Goal: Task Accomplishment & Management: Manage account settings

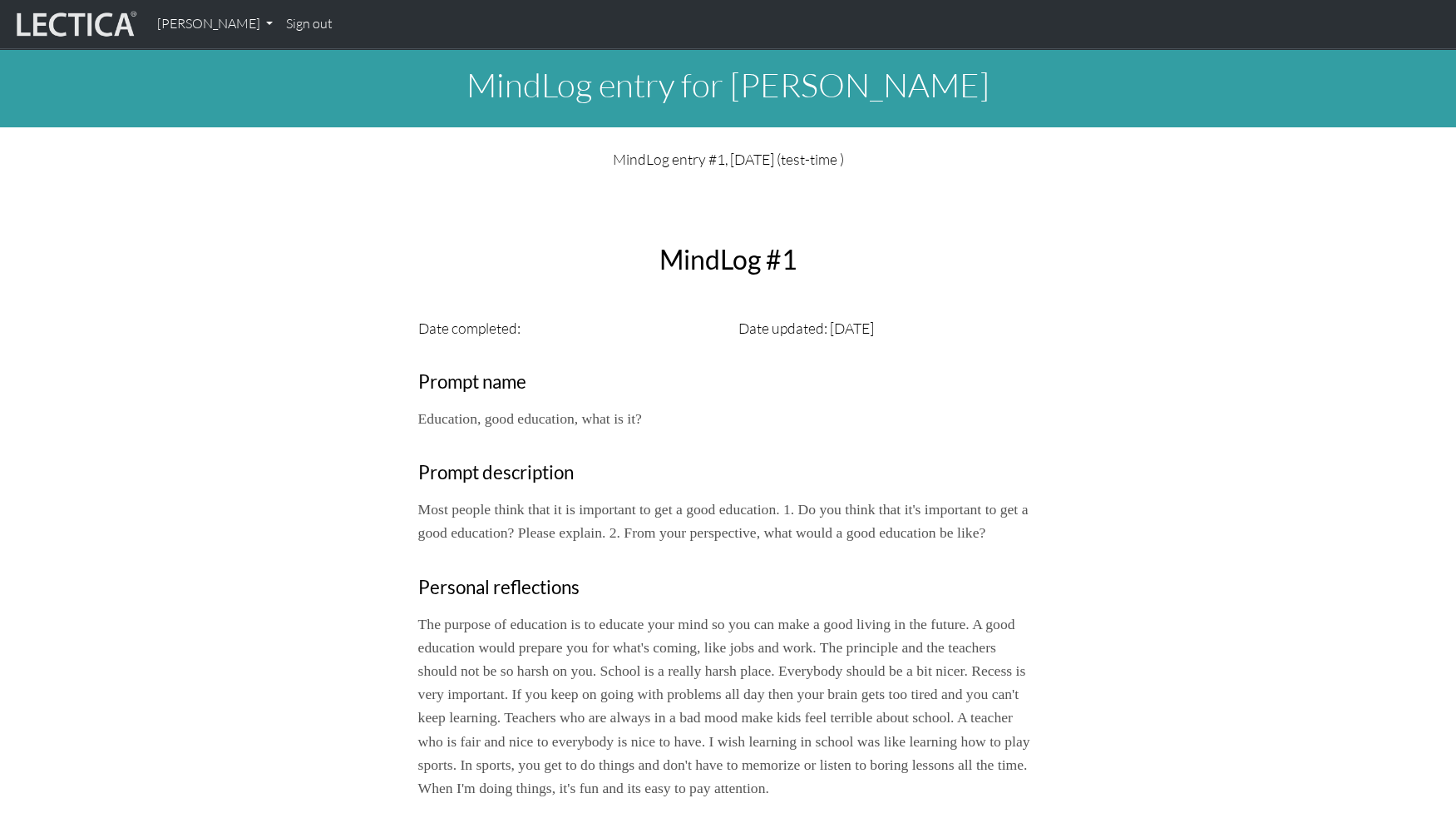
click at [279, 21] on link "Sign out" at bounding box center [309, 23] width 60 height 35
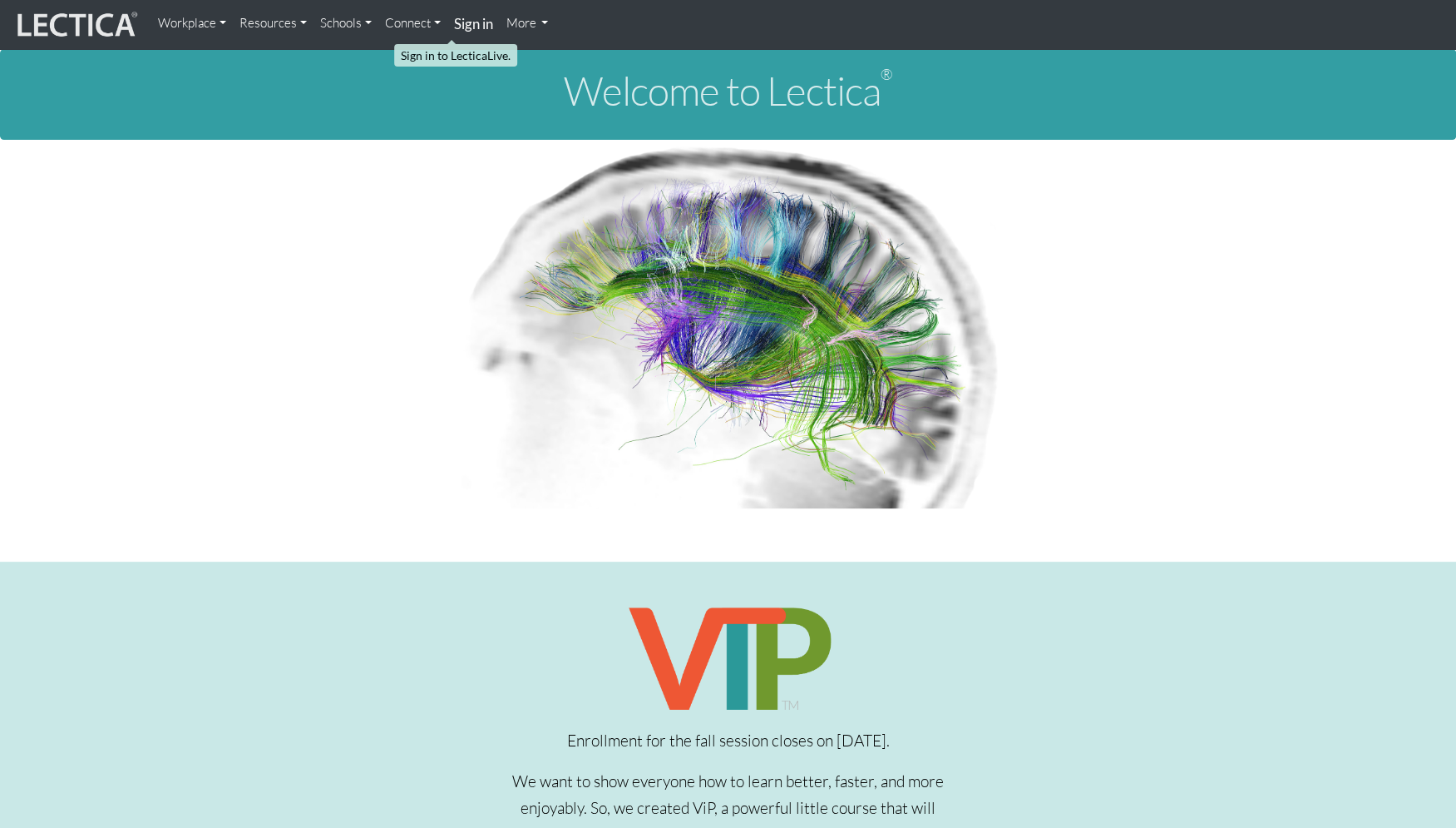
click at [454, 24] on strong "Sign in" at bounding box center [473, 24] width 39 height 18
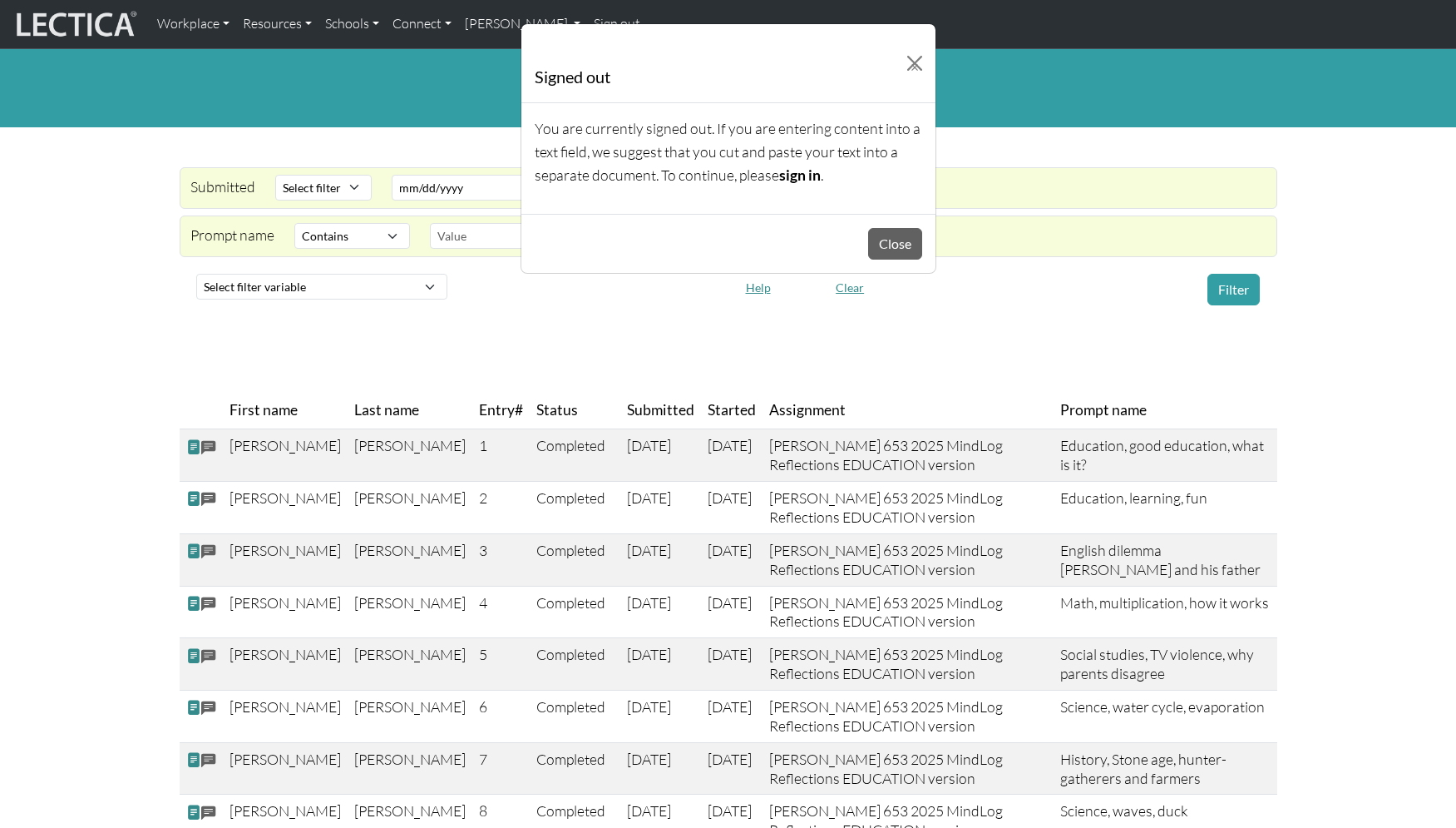
select select "icontains"
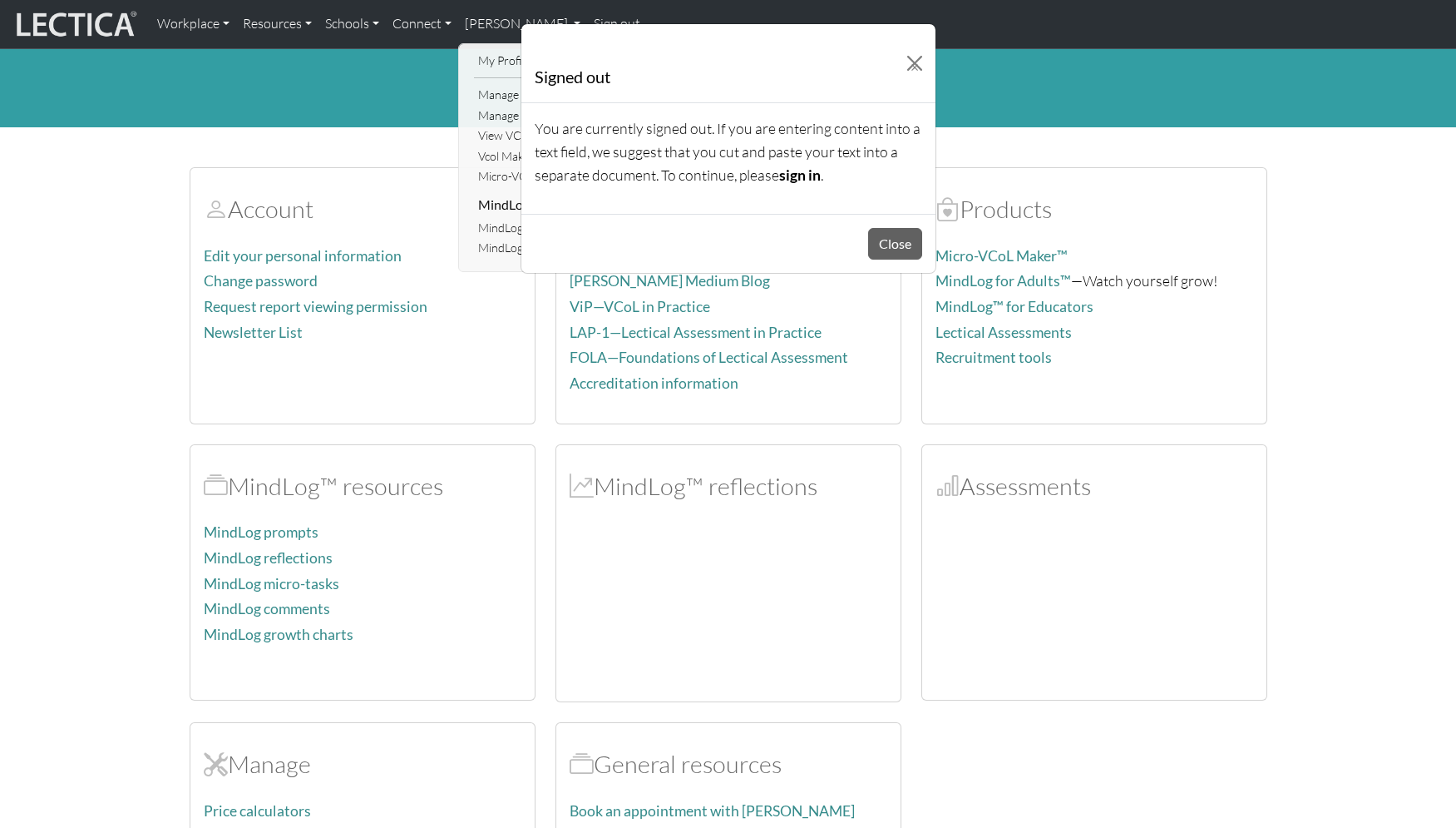
scroll to position [355, 0]
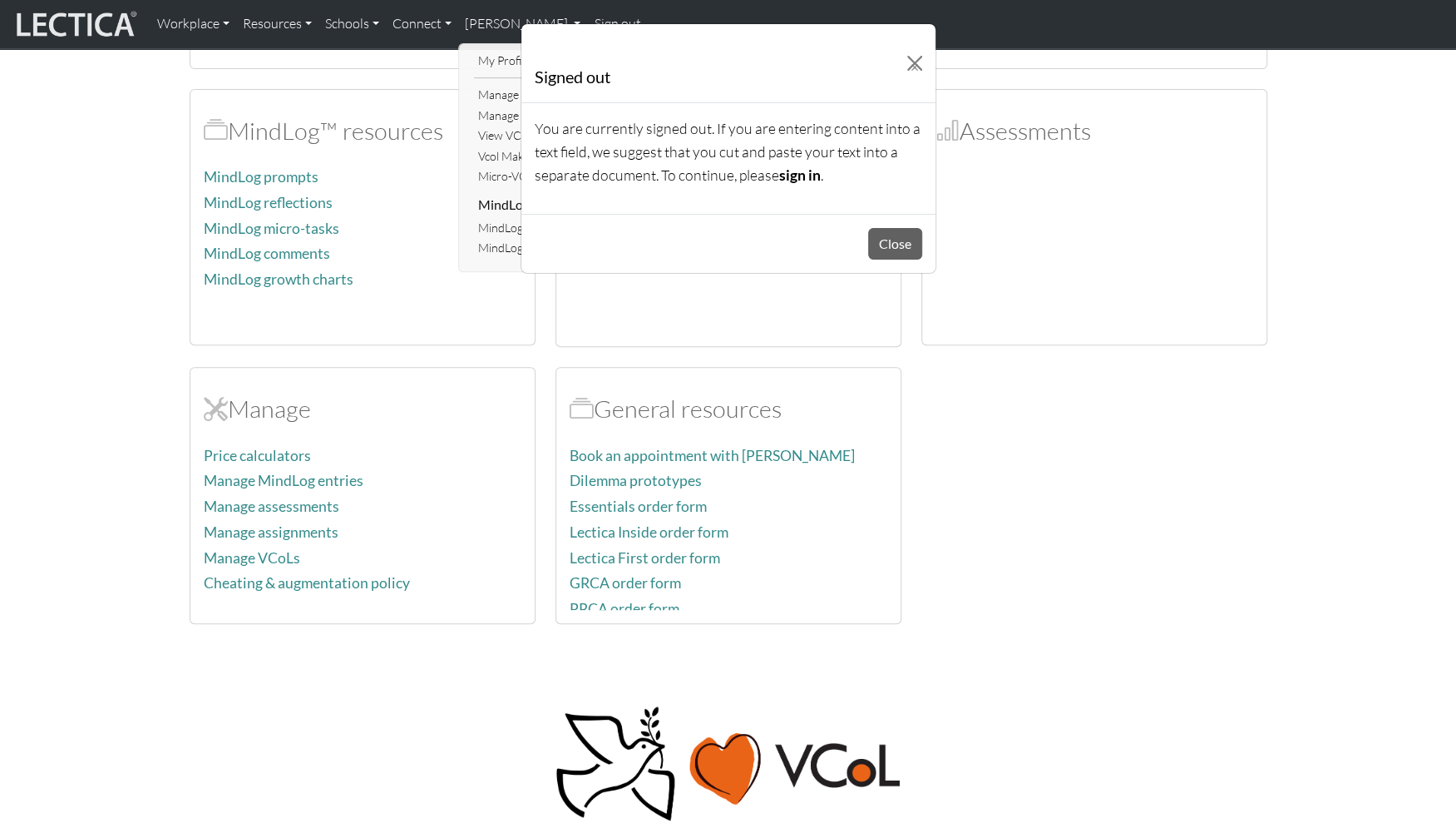
drag, startPoint x: 1217, startPoint y: 108, endPoint x: 1179, endPoint y: 114, distance: 38.5
click at [1216, 108] on div "Signed out × You are currently signed out. If you are entering content into a t…" at bounding box center [728, 414] width 1456 height 828
click at [1066, 219] on div "Signed out × You are currently signed out. If you are entering content into a t…" at bounding box center [728, 414] width 1456 height 828
click at [780, 166] on link "sign in" at bounding box center [800, 175] width 42 height 18
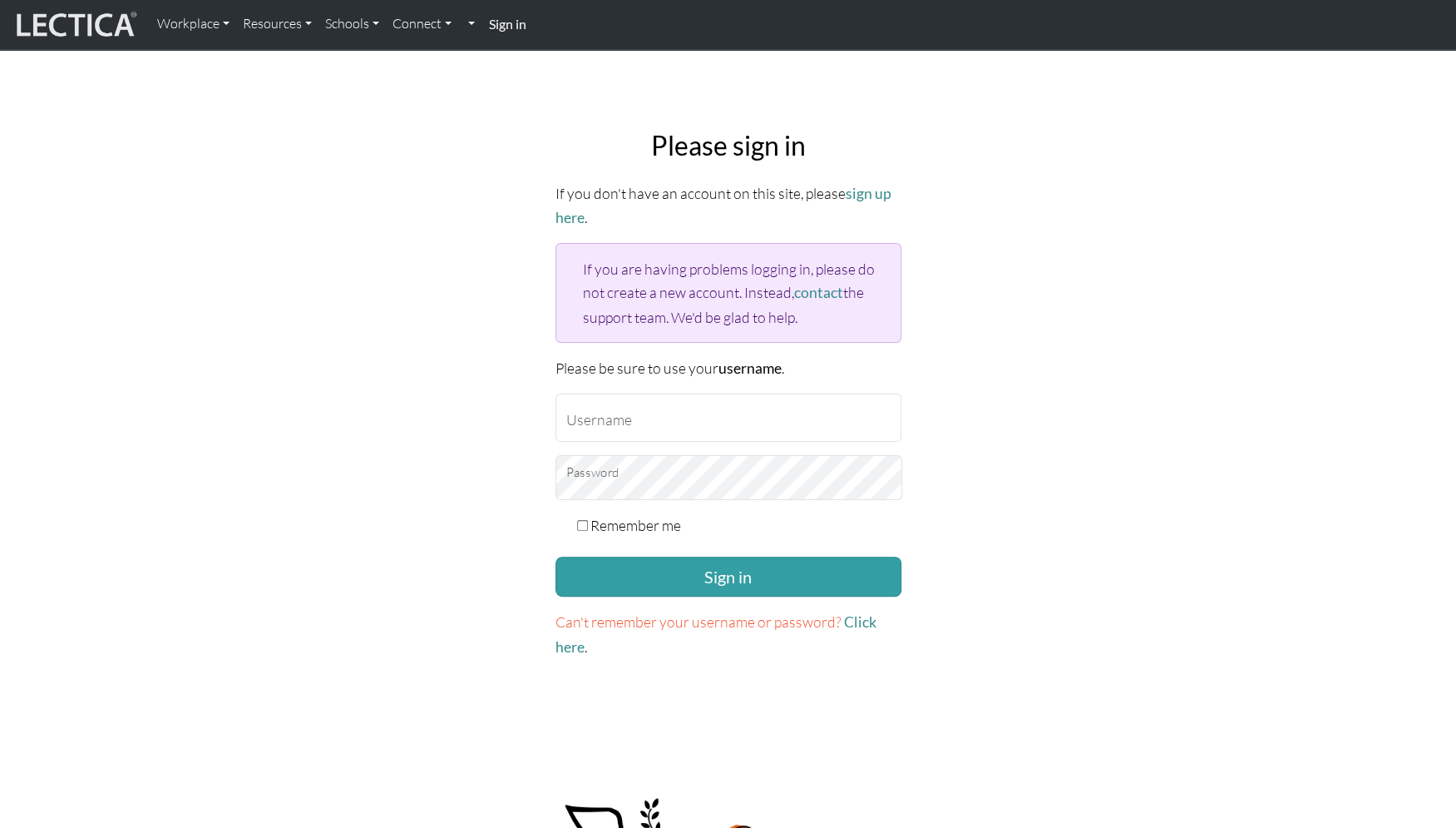
click at [489, 24] on strong "Sign in" at bounding box center [507, 24] width 37 height 16
click at [672, 394] on input "Username" at bounding box center [728, 418] width 346 height 48
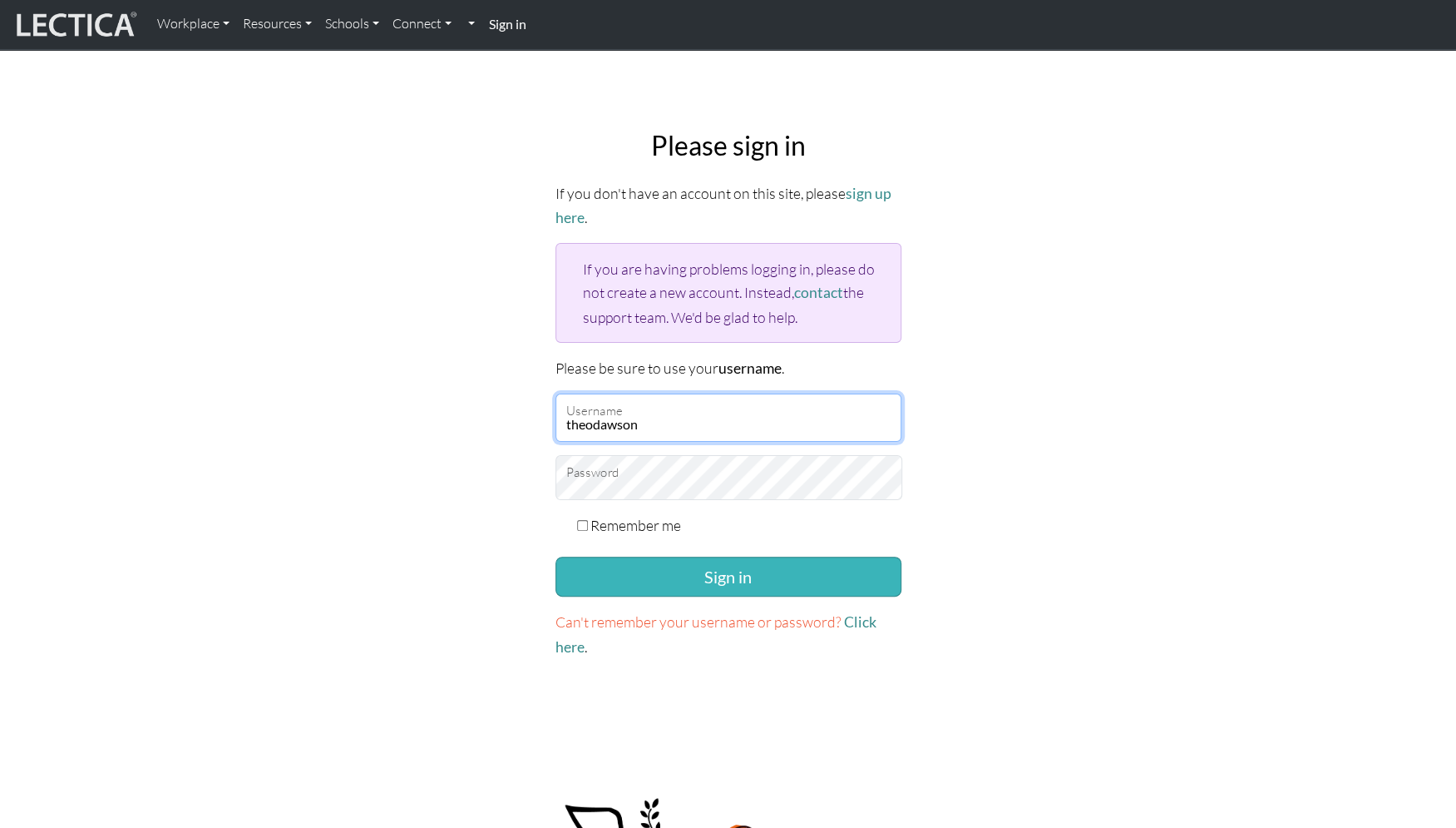
type input "theodawson"
click at [738, 556] on button "Sign in" at bounding box center [728, 576] width 346 height 40
